Goal: Browse casually: Explore the website without a specific task or goal

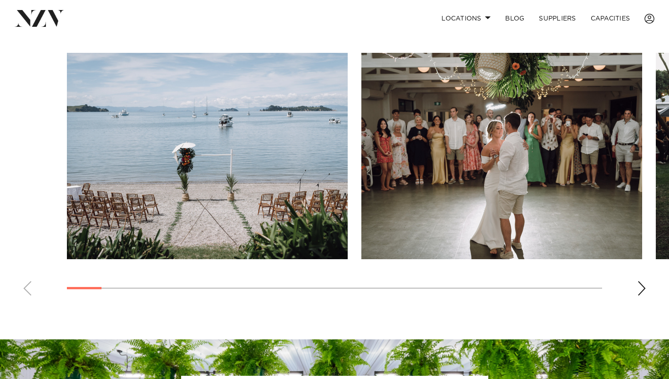
scroll to position [618, 0]
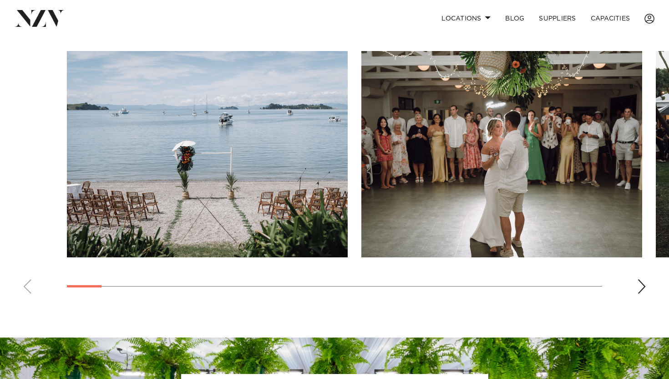
click at [642, 288] on div "Next slide" at bounding box center [641, 286] width 9 height 15
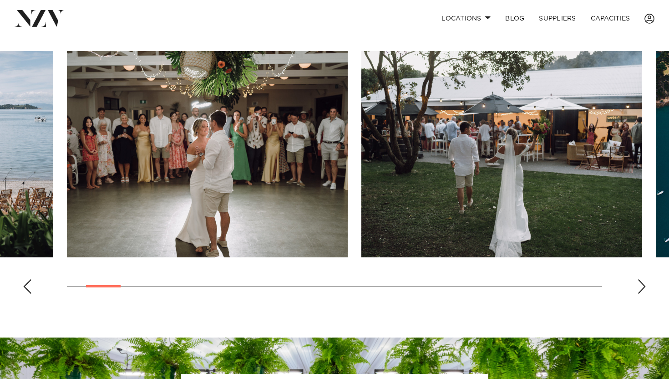
click at [642, 288] on div "Next slide" at bounding box center [641, 286] width 9 height 15
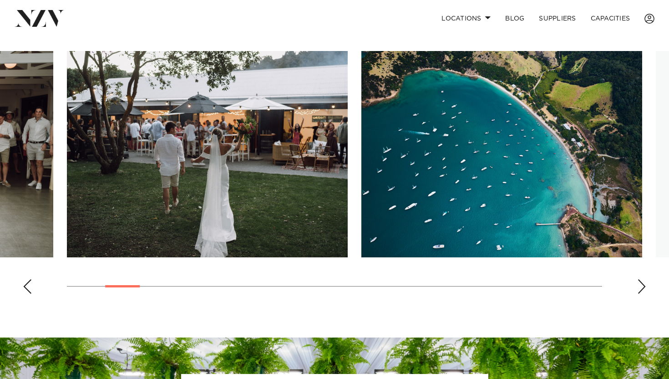
click at [642, 288] on div "Next slide" at bounding box center [641, 286] width 9 height 15
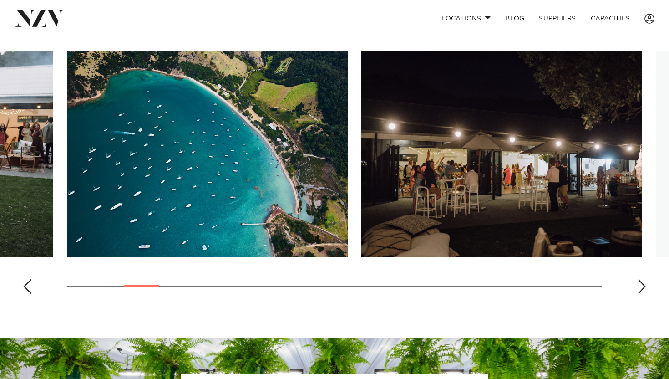
click at [642, 288] on div "Next slide" at bounding box center [641, 286] width 9 height 15
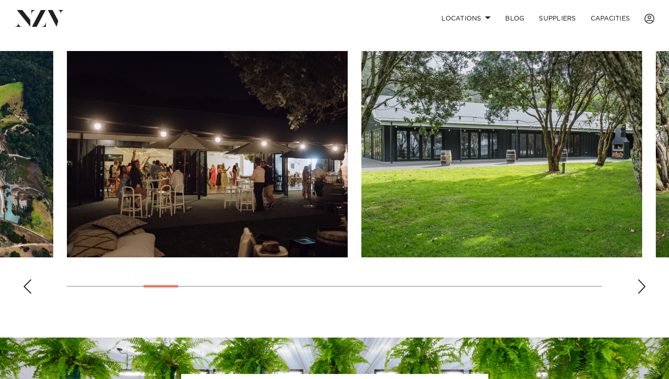
click at [642, 288] on div "Next slide" at bounding box center [641, 286] width 9 height 15
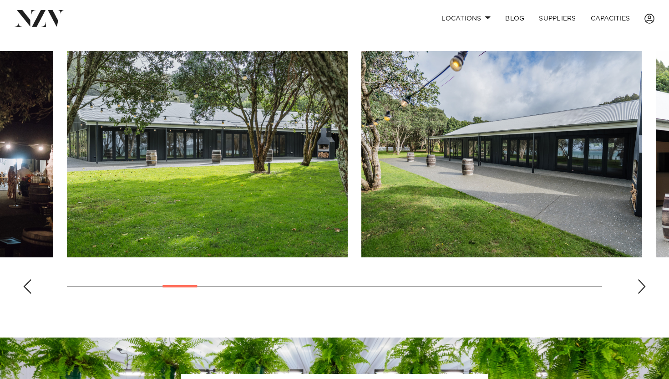
click at [642, 288] on div "Next slide" at bounding box center [641, 286] width 9 height 15
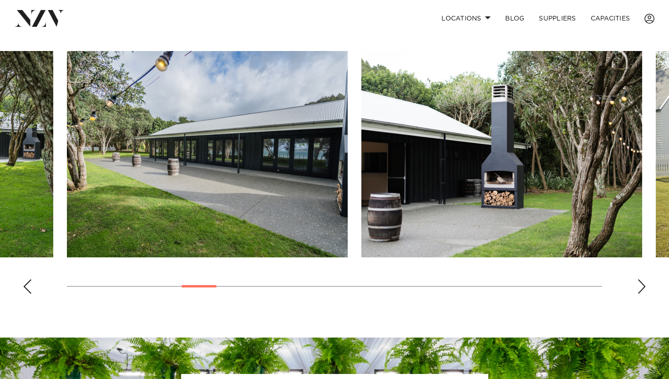
click at [642, 288] on div "Next slide" at bounding box center [641, 286] width 9 height 15
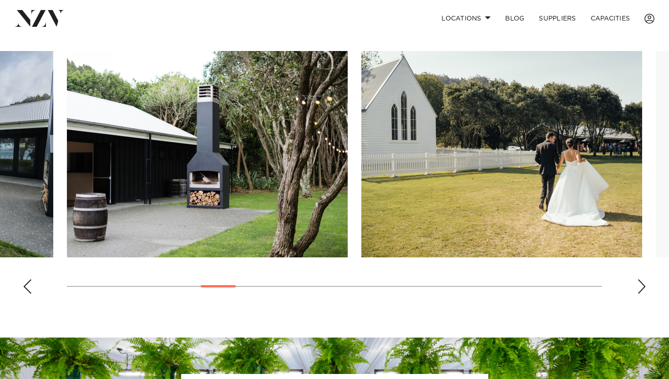
click at [642, 288] on div "Next slide" at bounding box center [641, 286] width 9 height 15
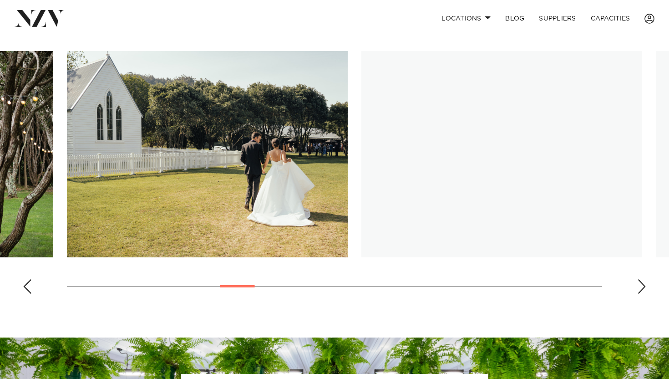
click at [642, 288] on div "Next slide" at bounding box center [641, 286] width 9 height 15
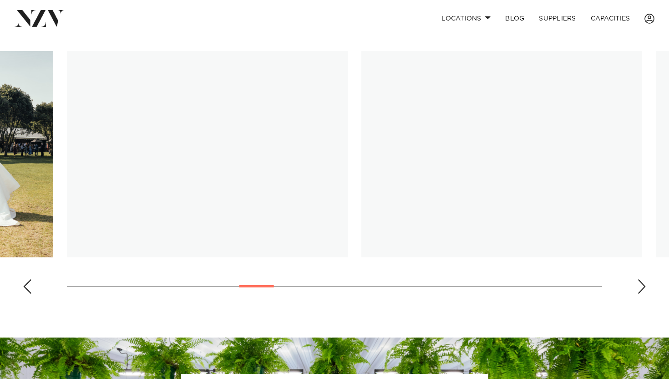
click at [642, 288] on div "Next slide" at bounding box center [641, 286] width 9 height 15
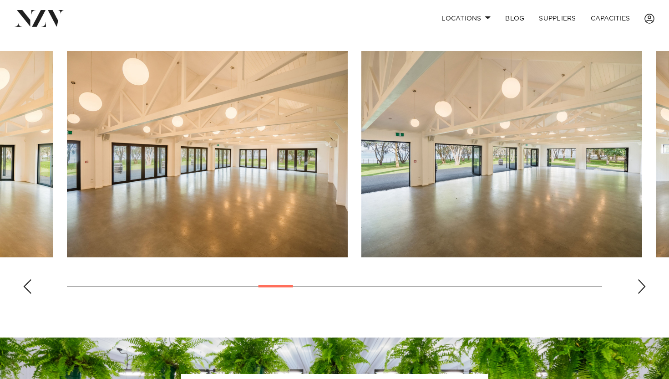
click at [642, 288] on div "Next slide" at bounding box center [641, 286] width 9 height 15
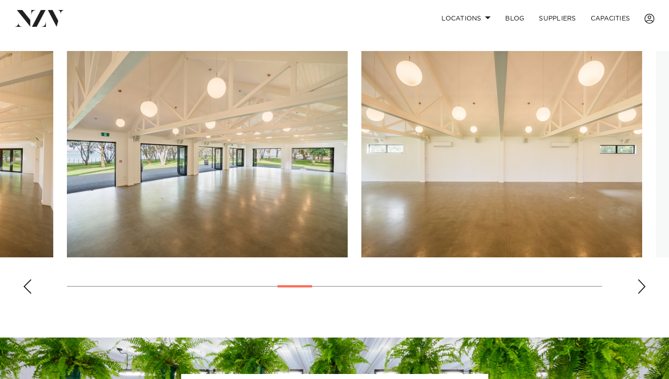
click at [642, 288] on div "Next slide" at bounding box center [641, 286] width 9 height 15
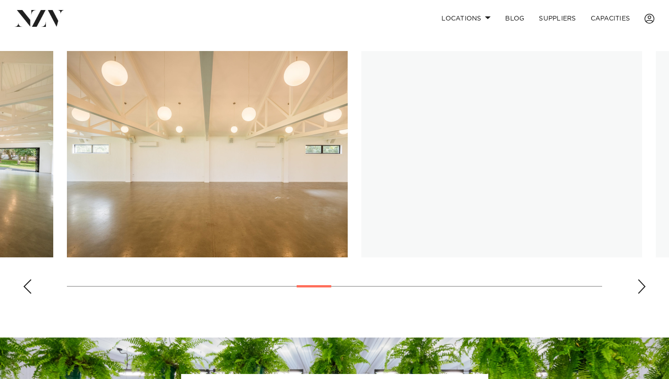
click at [642, 288] on div "Next slide" at bounding box center [641, 286] width 9 height 15
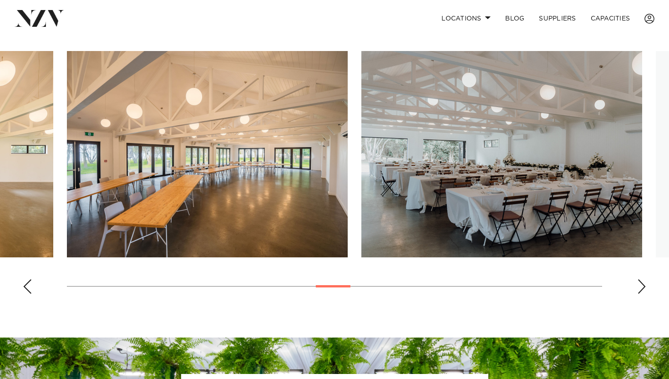
click at [642, 288] on div "Next slide" at bounding box center [641, 286] width 9 height 15
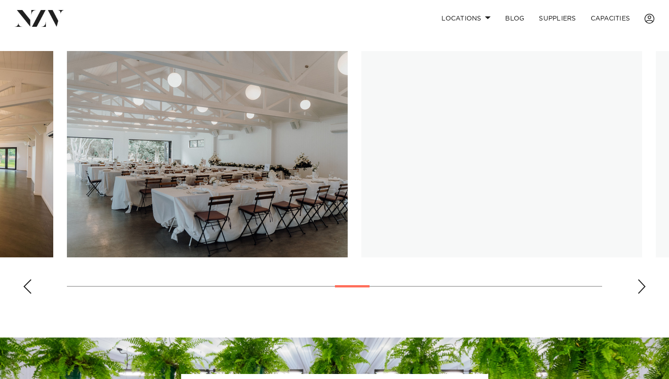
click at [642, 288] on div "Next slide" at bounding box center [641, 286] width 9 height 15
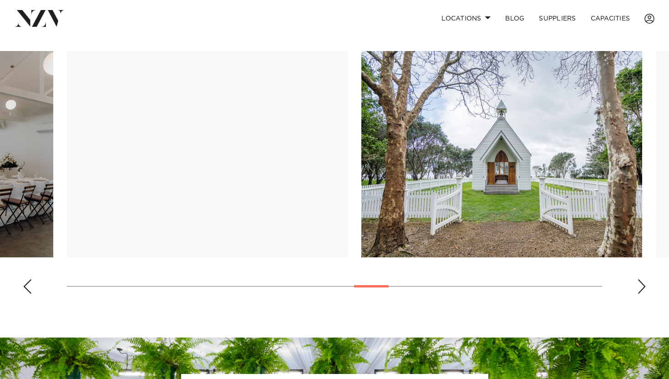
click at [642, 288] on div "Next slide" at bounding box center [641, 286] width 9 height 15
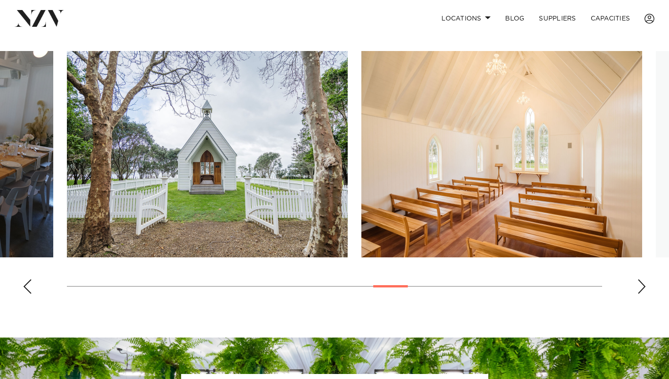
click at [642, 288] on div "Next slide" at bounding box center [641, 286] width 9 height 15
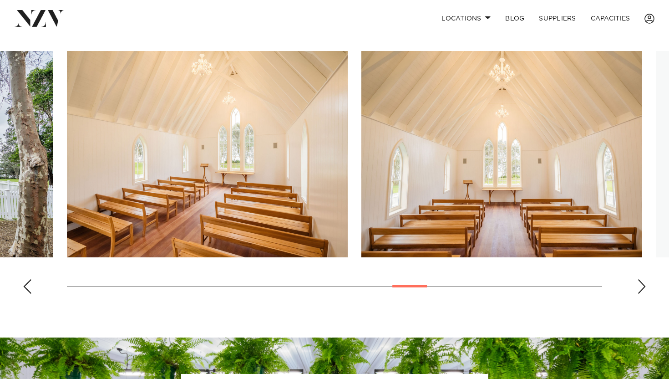
click at [642, 288] on div "Next slide" at bounding box center [641, 286] width 9 height 15
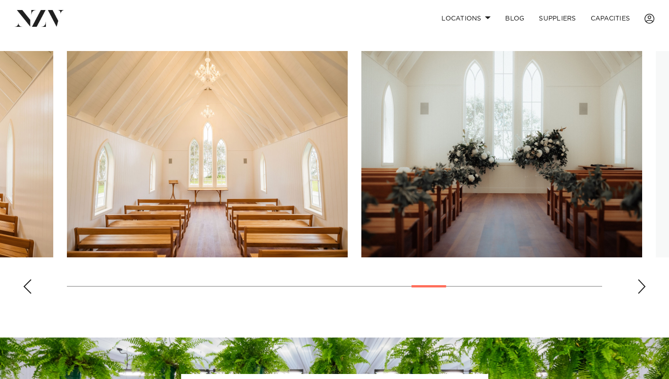
click at [642, 288] on div "Next slide" at bounding box center [641, 286] width 9 height 15
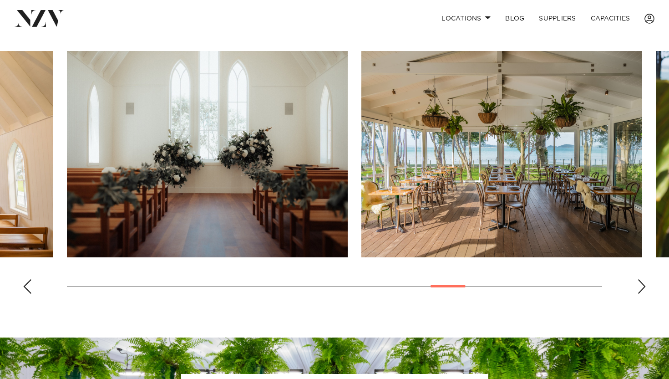
click at [642, 288] on div "Next slide" at bounding box center [641, 286] width 9 height 15
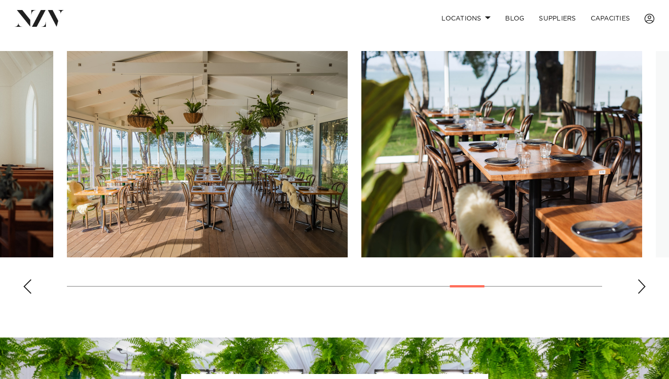
click at [642, 288] on div "Next slide" at bounding box center [641, 286] width 9 height 15
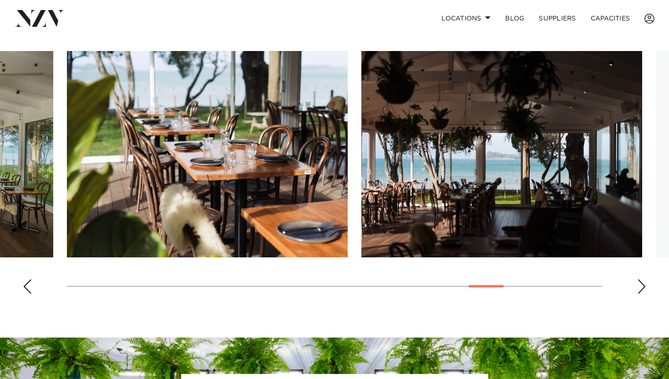
click at [642, 288] on div "Next slide" at bounding box center [641, 286] width 9 height 15
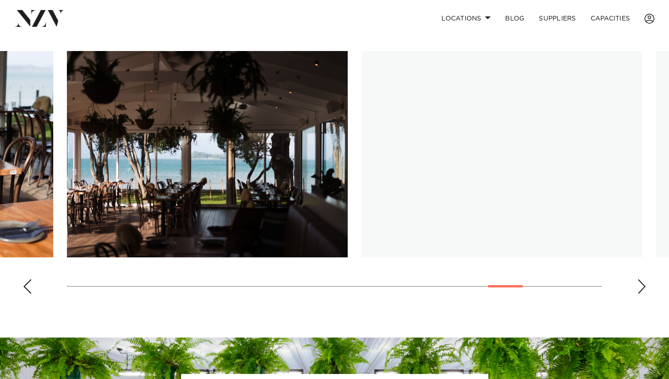
click at [642, 288] on div "Next slide" at bounding box center [641, 286] width 9 height 15
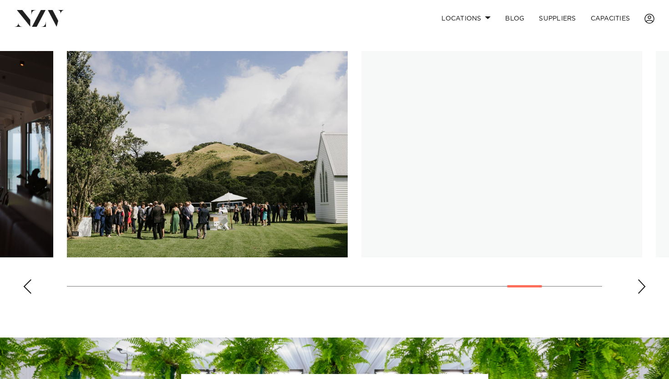
click at [642, 288] on div "Next slide" at bounding box center [641, 286] width 9 height 15
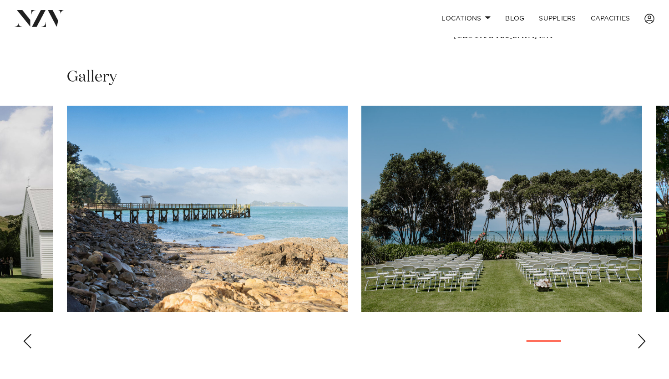
scroll to position [574, 0]
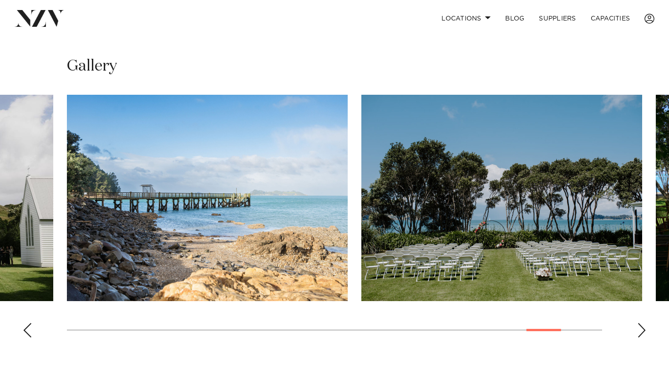
click at [644, 331] on div "Next slide" at bounding box center [641, 330] width 9 height 15
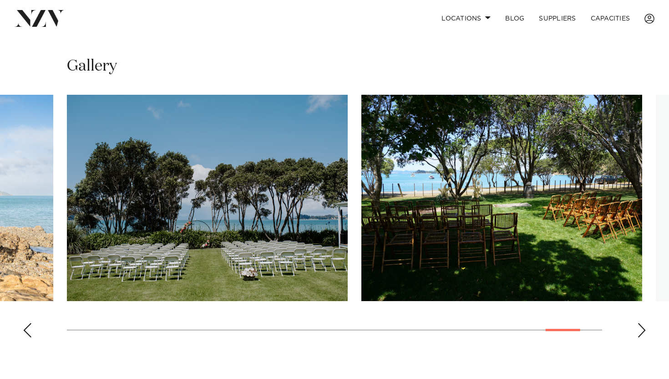
click at [644, 331] on div "Next slide" at bounding box center [641, 330] width 9 height 15
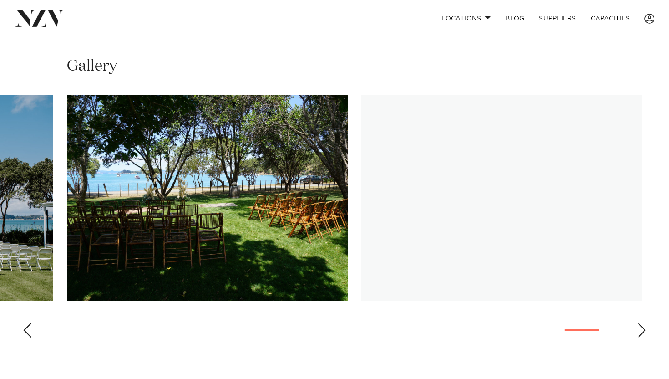
click at [644, 331] on div "Next slide" at bounding box center [641, 330] width 9 height 15
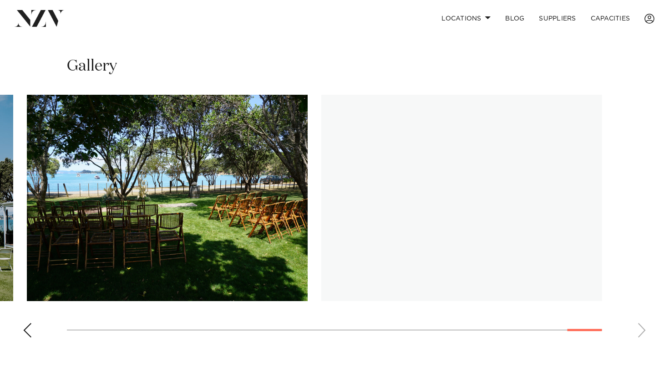
click at [644, 331] on swiper-container at bounding box center [334, 220] width 669 height 250
